Goal: Check status: Check status

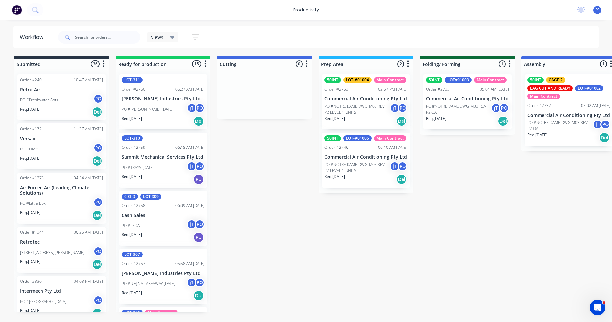
click at [352, 85] on div "50INT LOT-#01004 Main Contract Order #2753 02:57 PM [DATE] Commercial Air Condi…" at bounding box center [366, 101] width 88 height 55
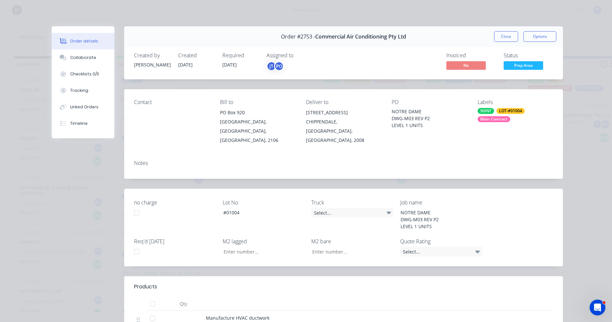
click at [495, 128] on div "Labels 50INT LOT-#01004 Main Contract" at bounding box center [515, 122] width 75 height 46
click at [502, 119] on div "Main Contract" at bounding box center [494, 119] width 33 height 6
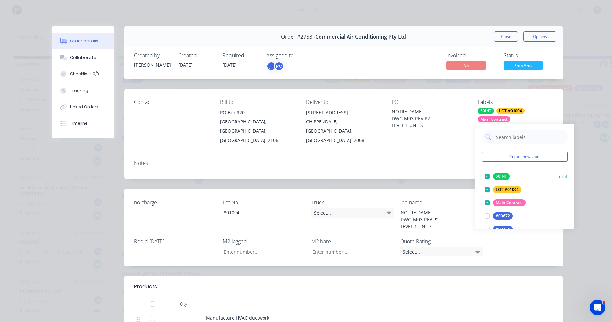
click at [505, 135] on input "text" at bounding box center [530, 136] width 69 height 13
type input "lag cut"
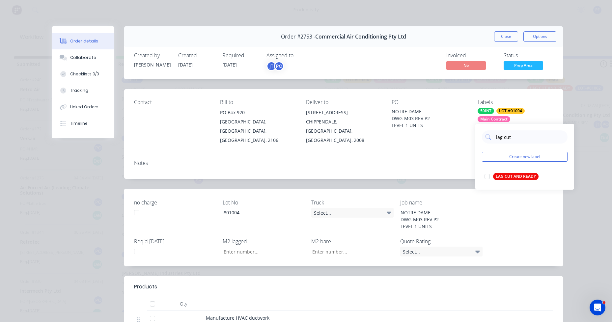
drag, startPoint x: 516, startPoint y: 176, endPoint x: 510, endPoint y: 168, distance: 9.6
click at [516, 176] on div "LAG CUT AND READY" at bounding box center [515, 176] width 45 height 7
click at [423, 139] on div "Contact Bill to [GEOGRAPHIC_DATA] Deliver to [STREET_ADDRESS], 2008 PO NOTRE DA…" at bounding box center [343, 122] width 439 height 66
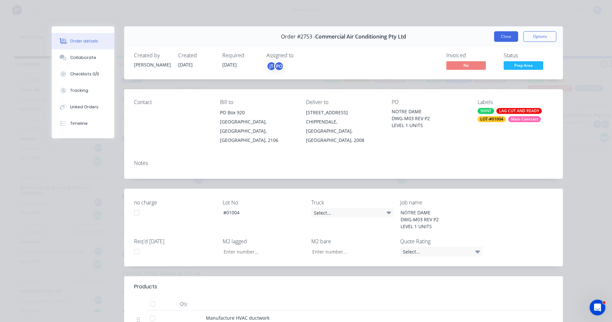
click at [511, 38] on button "Close" at bounding box center [506, 36] width 24 height 11
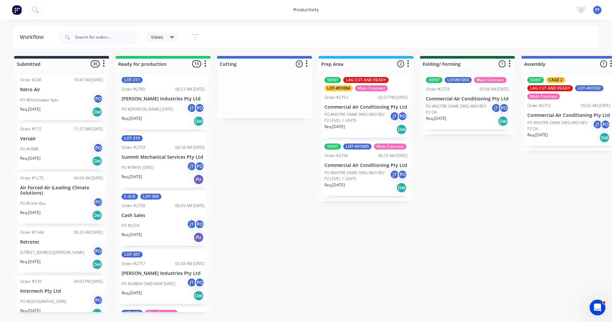
click at [460, 98] on p "Commercial Air Conditioning Pty Ltd" at bounding box center [467, 99] width 83 height 6
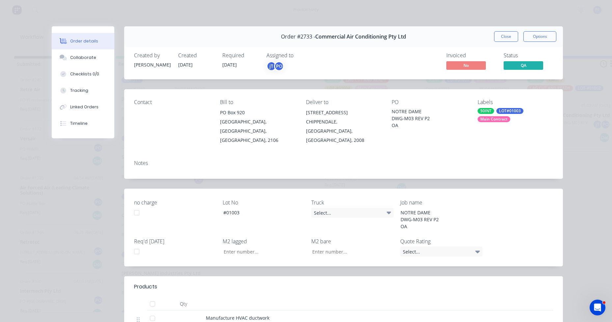
click at [495, 114] on div "50INT LOT#01003 Main Contract" at bounding box center [515, 115] width 75 height 14
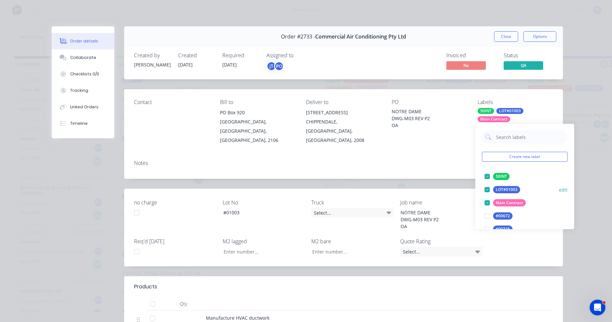
type input "lag cut"
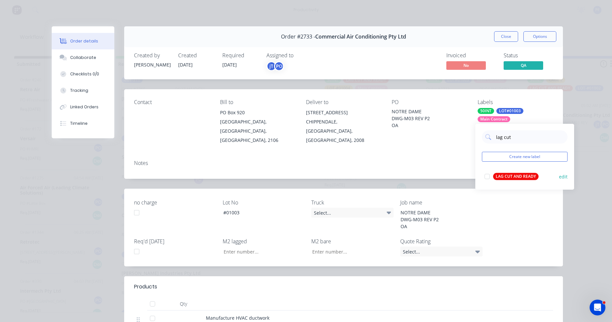
click at [520, 176] on div "LAG CUT AND READY" at bounding box center [515, 176] width 45 height 7
click at [463, 155] on div "Notes" at bounding box center [343, 167] width 439 height 24
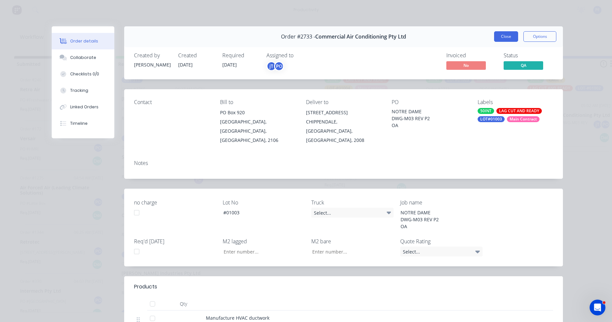
click at [507, 38] on button "Close" at bounding box center [506, 36] width 24 height 11
